Goal: Task Accomplishment & Management: Manage account settings

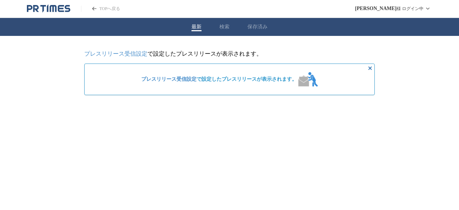
click at [419, 107] on html "TOPへ戻る [PERSON_NAME][PERSON_NAME] ログイン中 最新 検索 保存済み プレスリリース受信設定 で設定したプレスリリースが表示さ…" at bounding box center [229, 53] width 459 height 107
click at [228, 78] on span "プレスリリース受信設定 で設定したプレスリリースが表示されます。" at bounding box center [219, 79] width 156 height 6
click at [142, 53] on link "プレスリリース受信設定" at bounding box center [115, 54] width 63 height 6
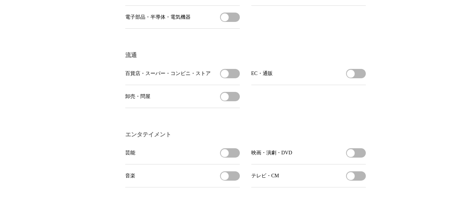
scroll to position [549, 0]
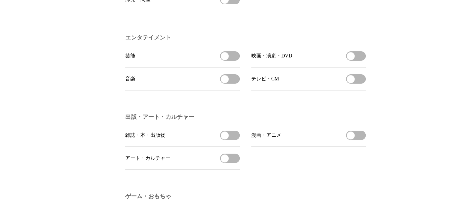
click at [228, 60] on span "button" at bounding box center [225, 56] width 8 height 8
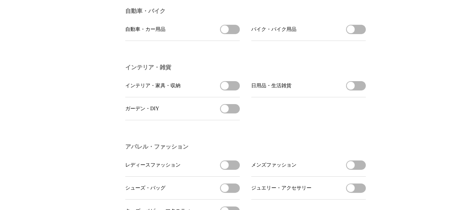
scroll to position [870, 0]
click at [362, 90] on button "日用品・生活雑貨を受信する" at bounding box center [356, 85] width 20 height 9
click at [362, 89] on span "button" at bounding box center [361, 85] width 8 height 8
click at [362, 90] on button "日用品・生活雑貨を受信する" at bounding box center [356, 85] width 20 height 9
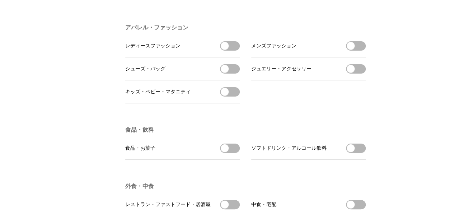
scroll to position [989, 0]
click at [232, 50] on button "レディースファッションを受信する" at bounding box center [230, 45] width 20 height 9
click at [235, 153] on button "食品・お菓子を受信する" at bounding box center [230, 147] width 20 height 9
click at [359, 153] on button "ソフトドリンク・アルコール飲料を受信する" at bounding box center [356, 147] width 20 height 9
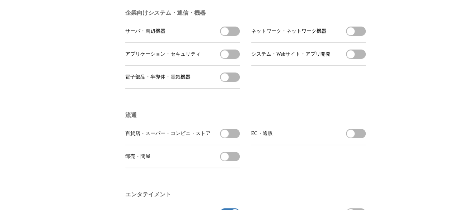
scroll to position [0, 0]
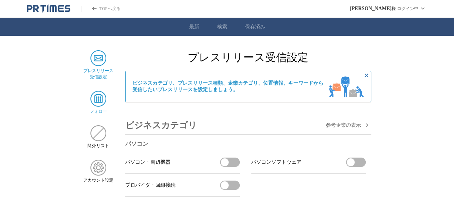
click at [98, 101] on img at bounding box center [98, 99] width 16 height 16
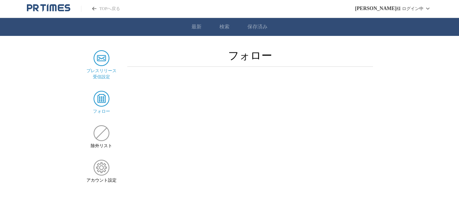
click at [102, 53] on img at bounding box center [102, 58] width 16 height 16
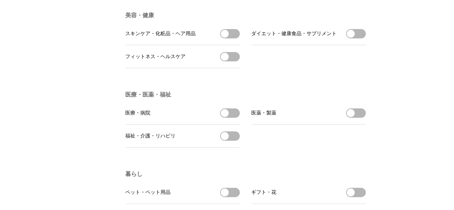
scroll to position [1222, 0]
